Goal: Task Accomplishment & Management: Use online tool/utility

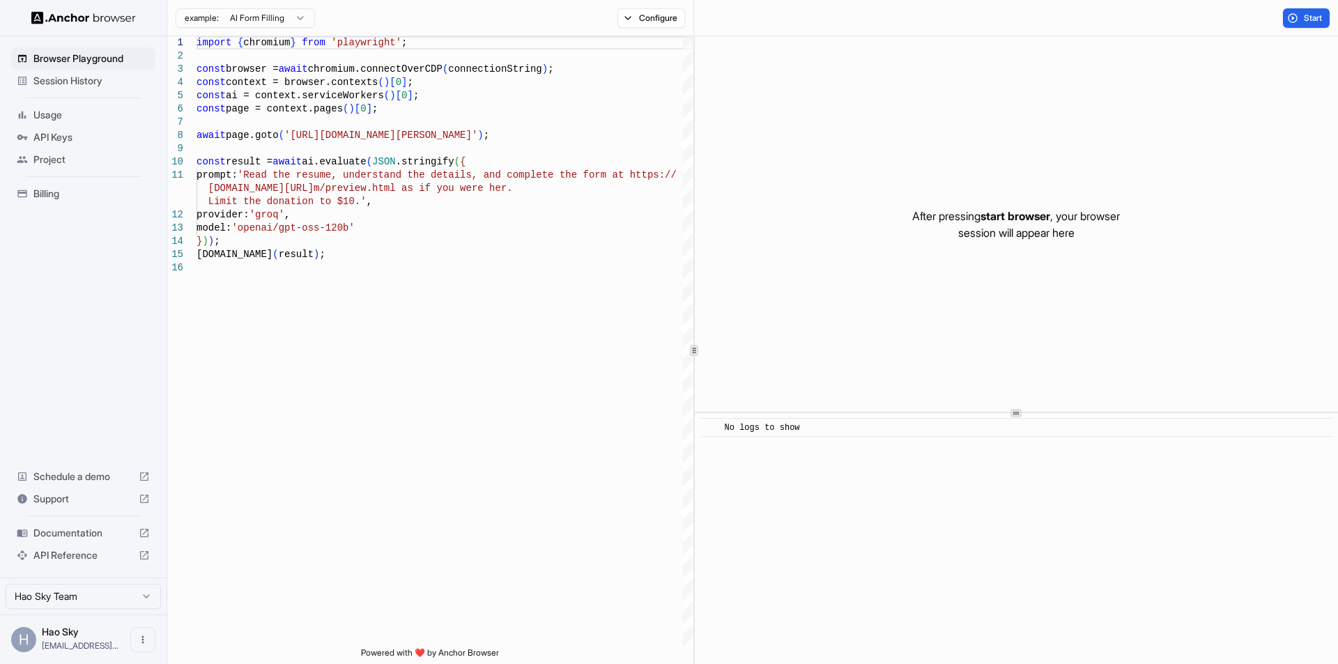
click at [38, 631] on div "H Hao Sky [EMAIL_ADDRESS]..." at bounding box center [83, 639] width 167 height 49
click at [22, 636] on div "H" at bounding box center [23, 639] width 25 height 25
click at [148, 634] on icon "Open menu" at bounding box center [142, 639] width 11 height 11
click at [35, 639] on div at bounding box center [669, 332] width 1338 height 664
click at [24, 638] on div "H" at bounding box center [23, 639] width 25 height 25
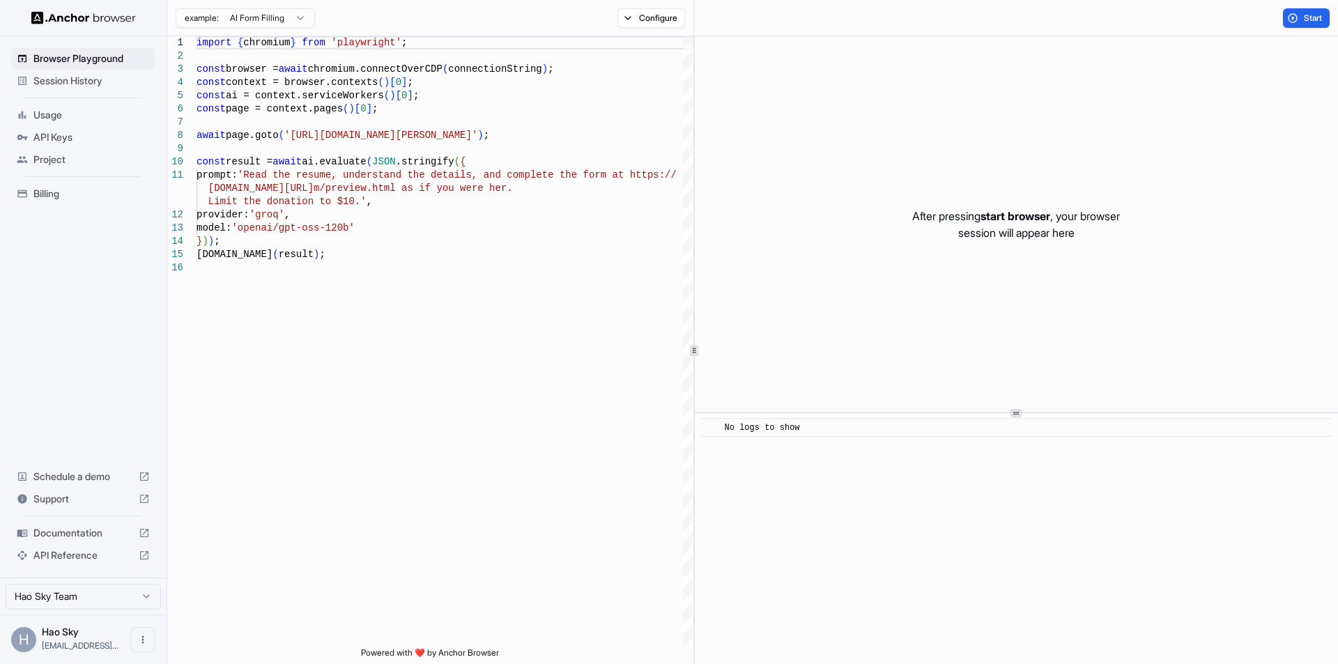
click at [93, 396] on div "Browser Playground Session History Usage API Keys Project Billing Schedule a de…" at bounding box center [83, 306] width 167 height 541
type textarea "**********"
click at [344, 217] on div "import { chromium } from 'playwright' ; const browser = await chromium.connectO…" at bounding box center [444, 454] width 496 height 836
click at [437, 189] on div "import { chromium } from 'playwright' ; const browser = await chromium.connectO…" at bounding box center [444, 454] width 496 height 836
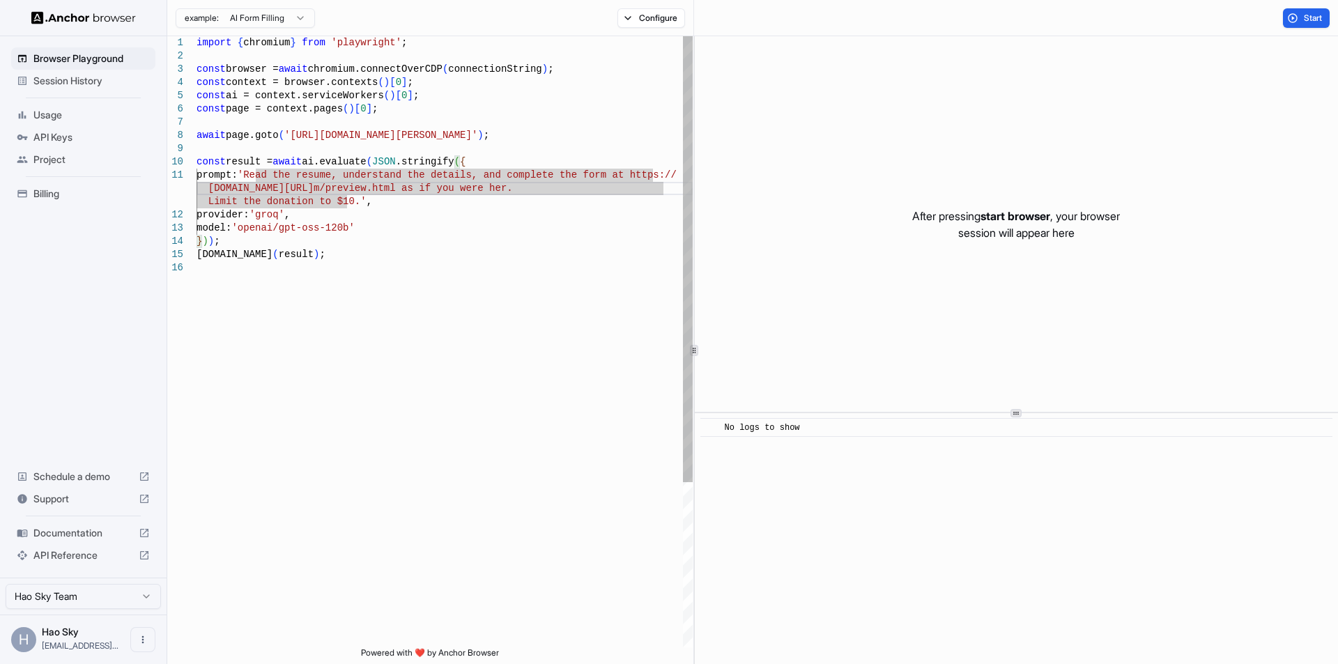
click at [406, 226] on div "import { chromium } from 'playwright' ; const browser = await chromium.connectO…" at bounding box center [444, 454] width 496 height 836
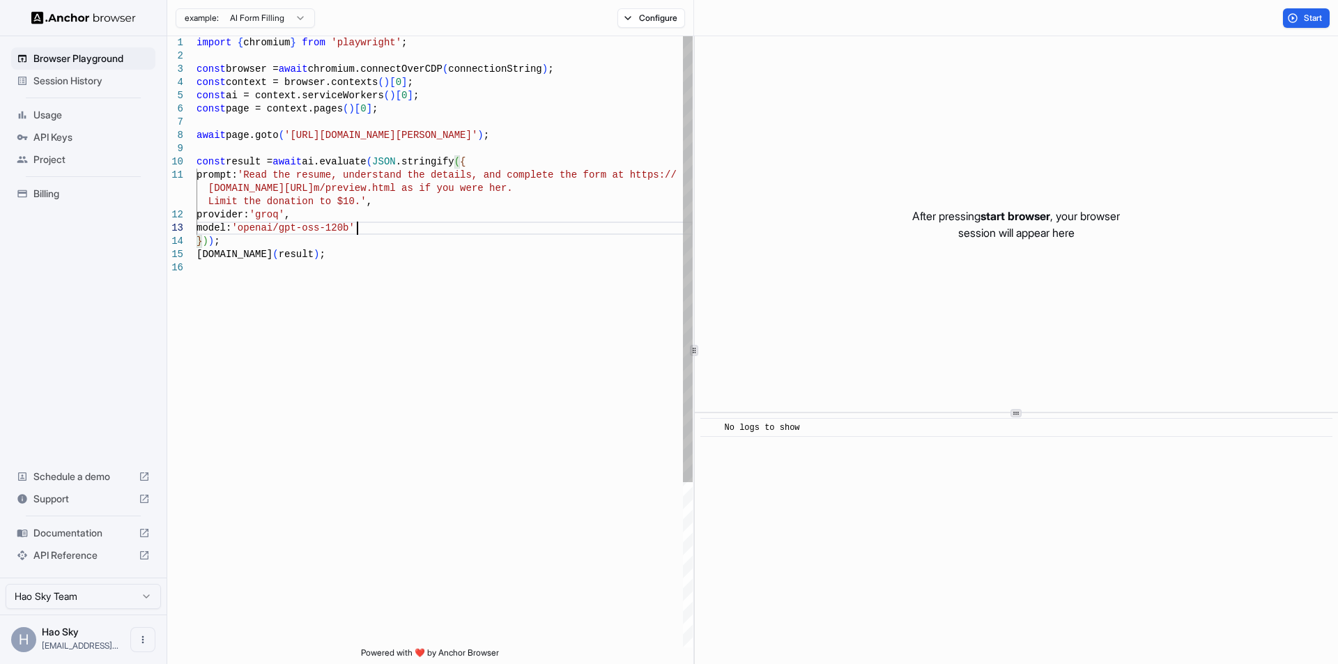
click at [438, 187] on div "import { chromium } from 'playwright' ; const browser = await chromium.connectO…" at bounding box center [444, 454] width 496 height 836
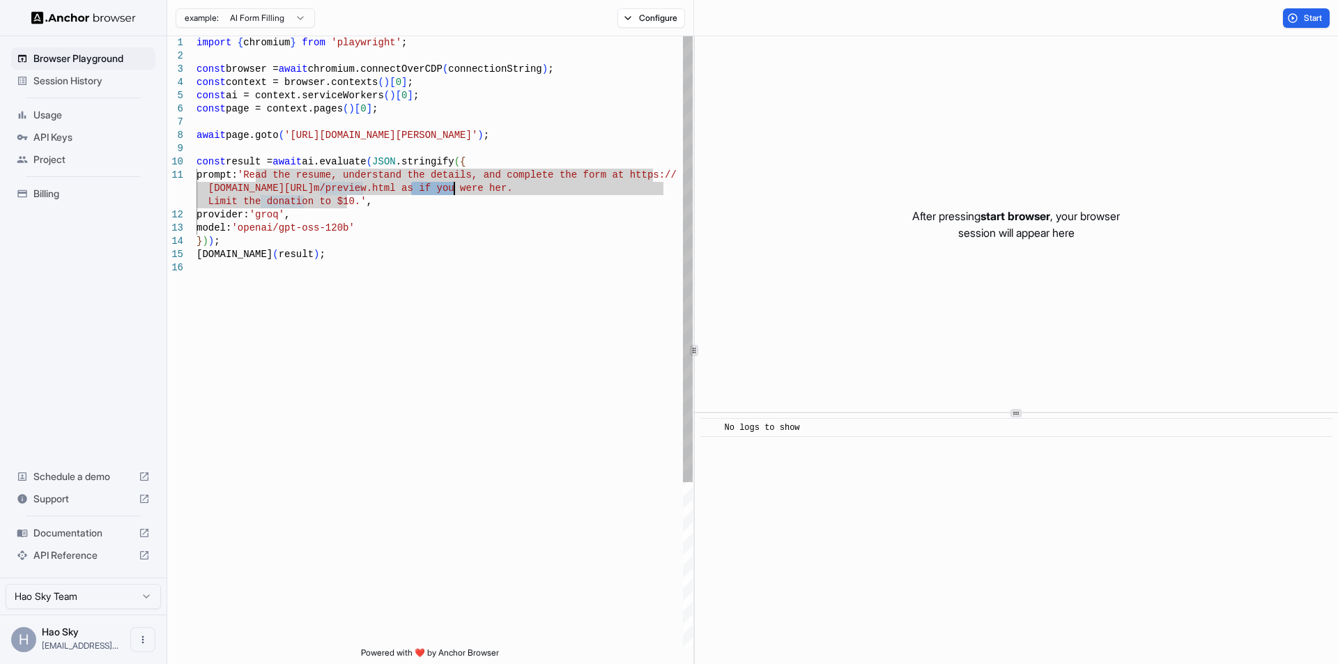
click at [438, 187] on div "import { chromium } from 'playwright' ; const browser = await chromium.connectO…" at bounding box center [444, 454] width 496 height 836
click at [446, 178] on div "import { chromium } from 'playwright' ; const browser = await chromium.connectO…" at bounding box center [444, 454] width 496 height 836
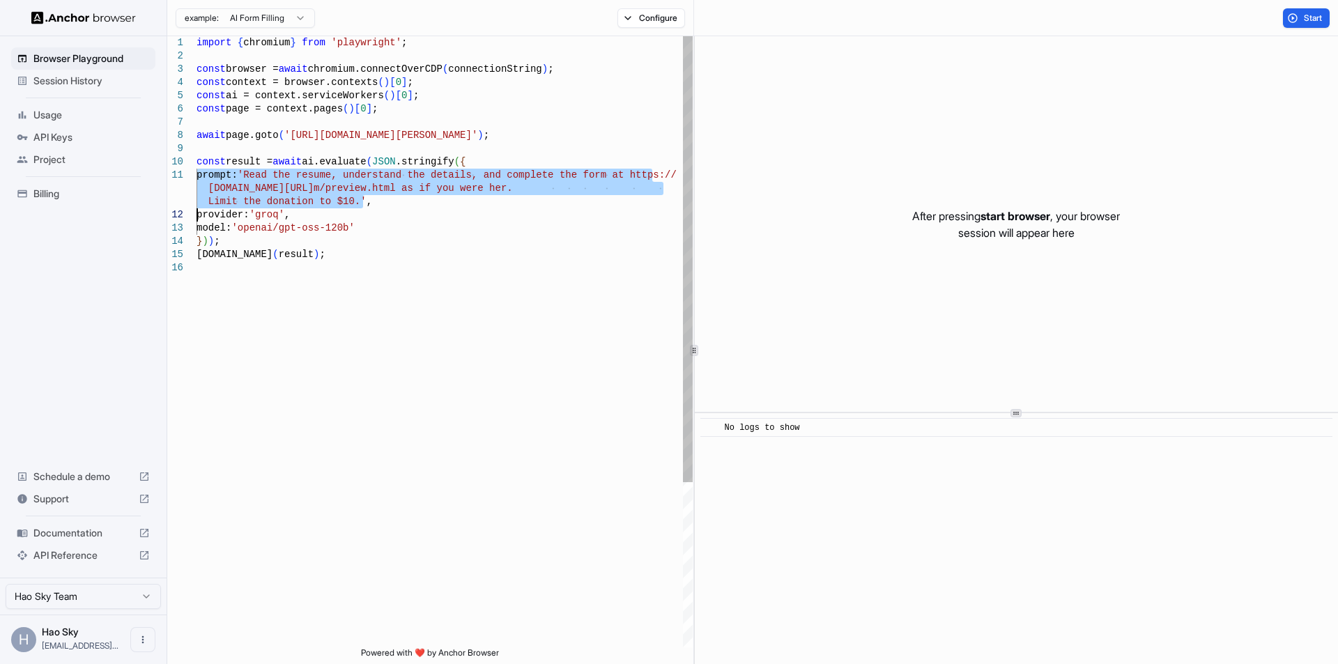
click at [439, 200] on div "import { chromium } from 'playwright' ; const browser = await chromium.connectO…" at bounding box center [444, 454] width 496 height 836
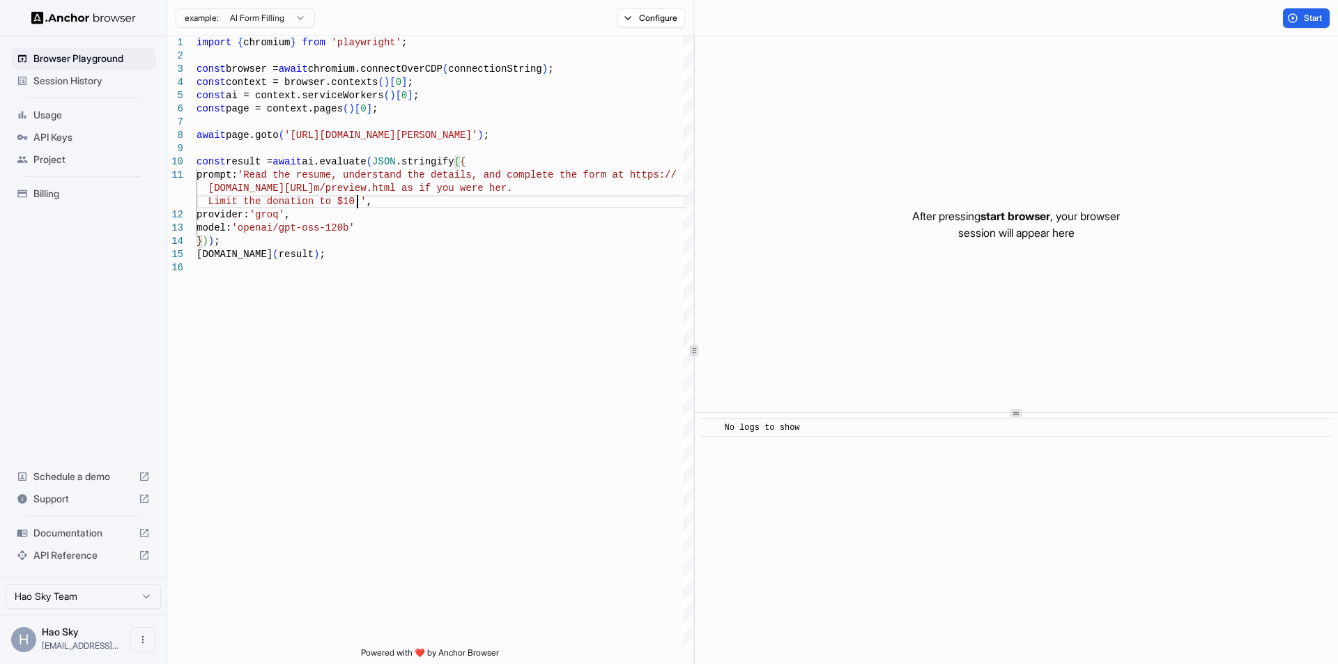
click at [79, 132] on span "API Keys" at bounding box center [91, 137] width 116 height 14
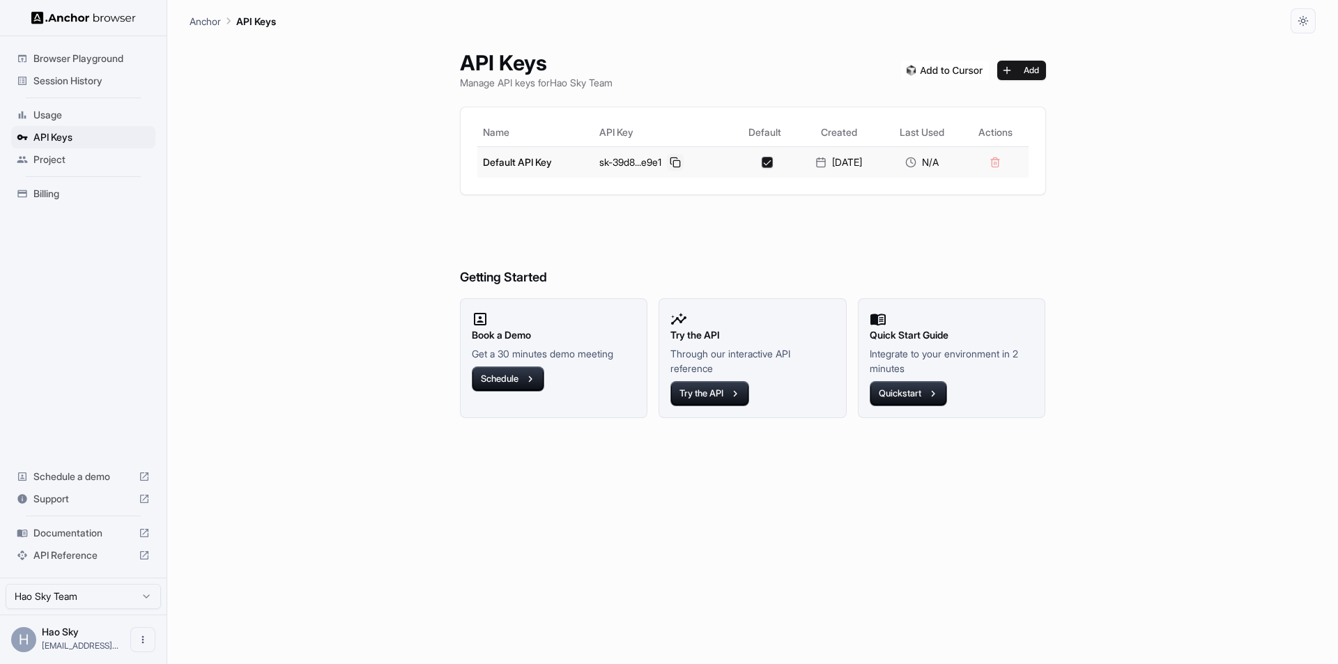
click at [672, 162] on button at bounding box center [675, 162] width 17 height 17
